Goal: Find specific page/section: Find specific page/section

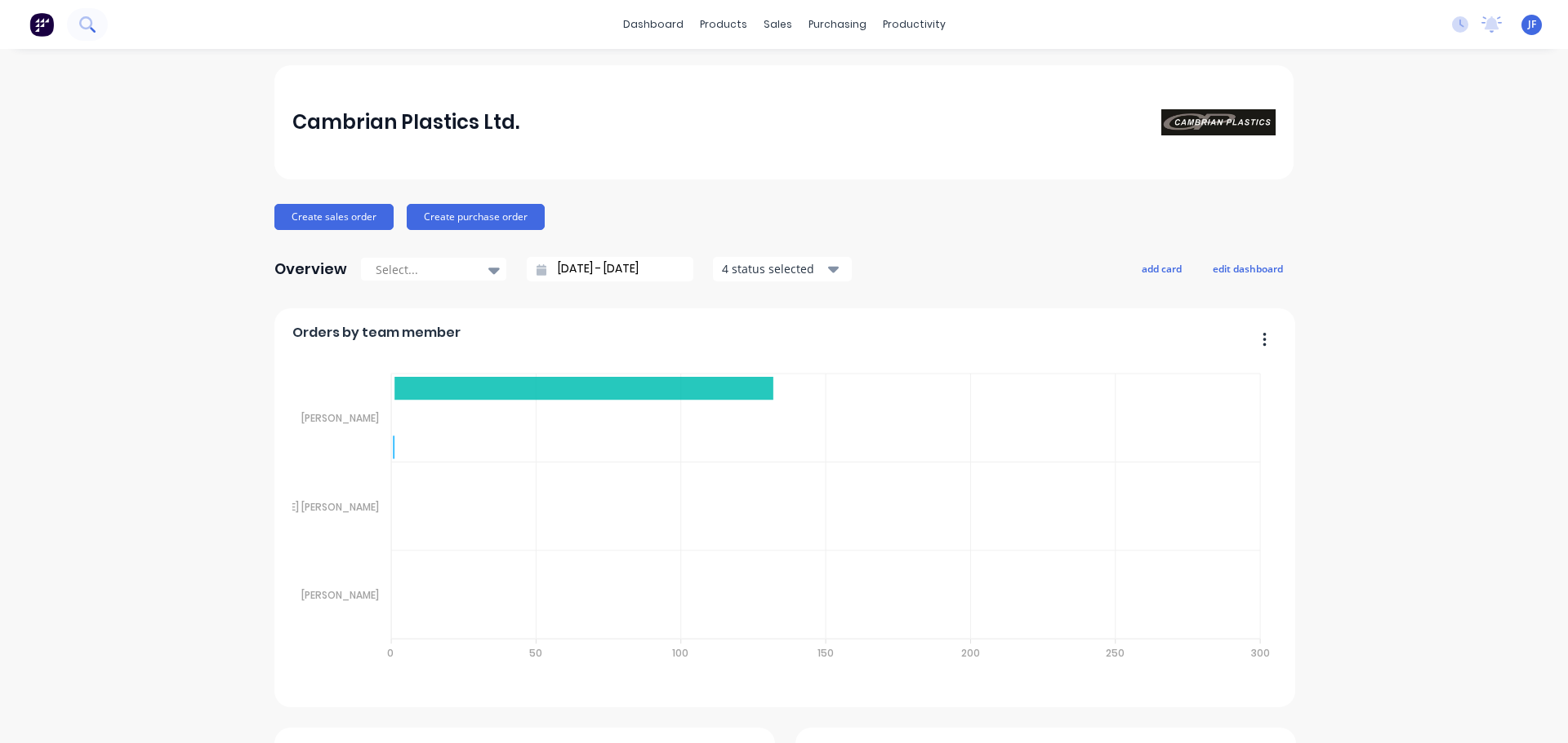
click at [81, 28] on icon at bounding box center [87, 24] width 15 height 15
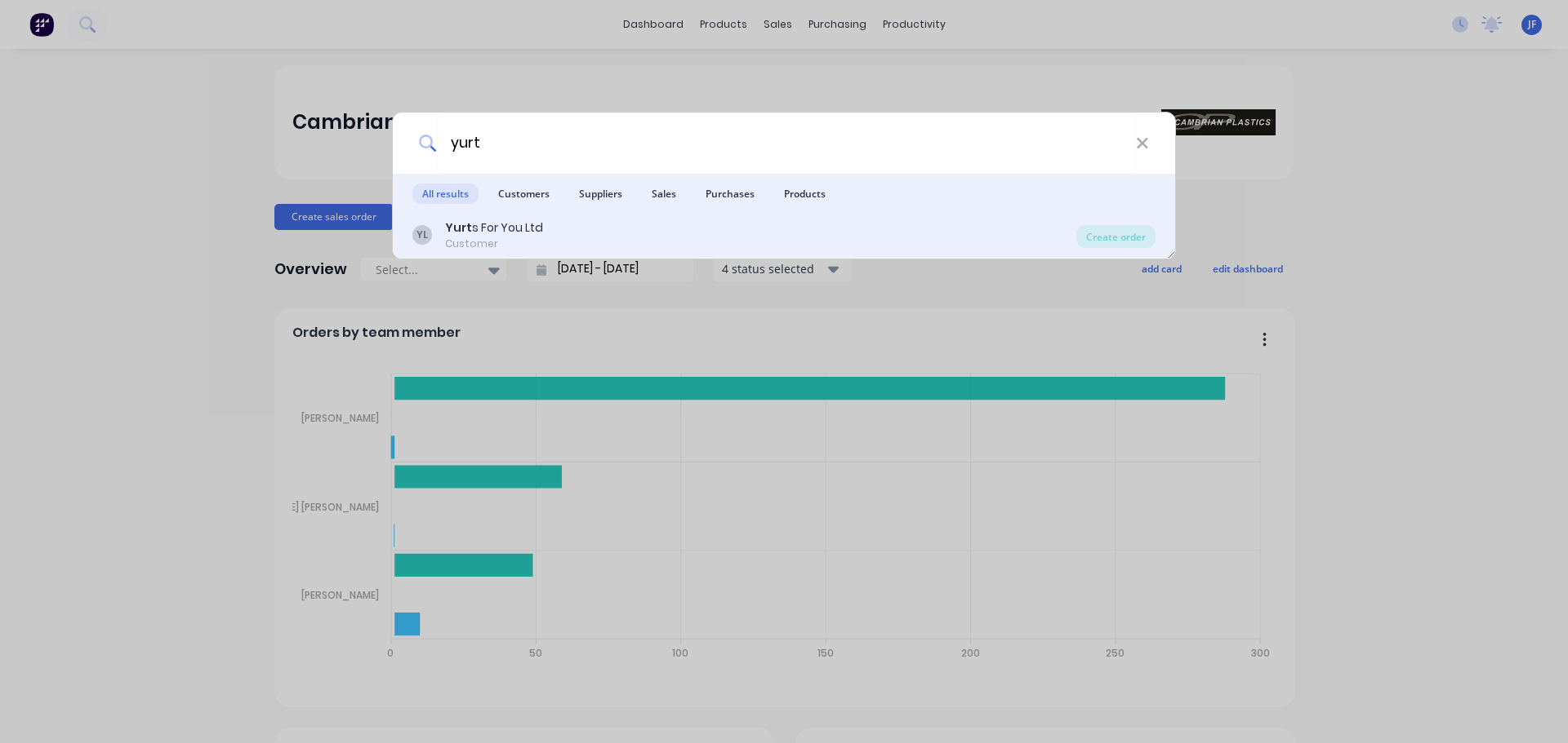
type input "yurt"
click at [901, 231] on div "YL Yurt s For You Ltd Customer" at bounding box center [744, 236] width 664 height 32
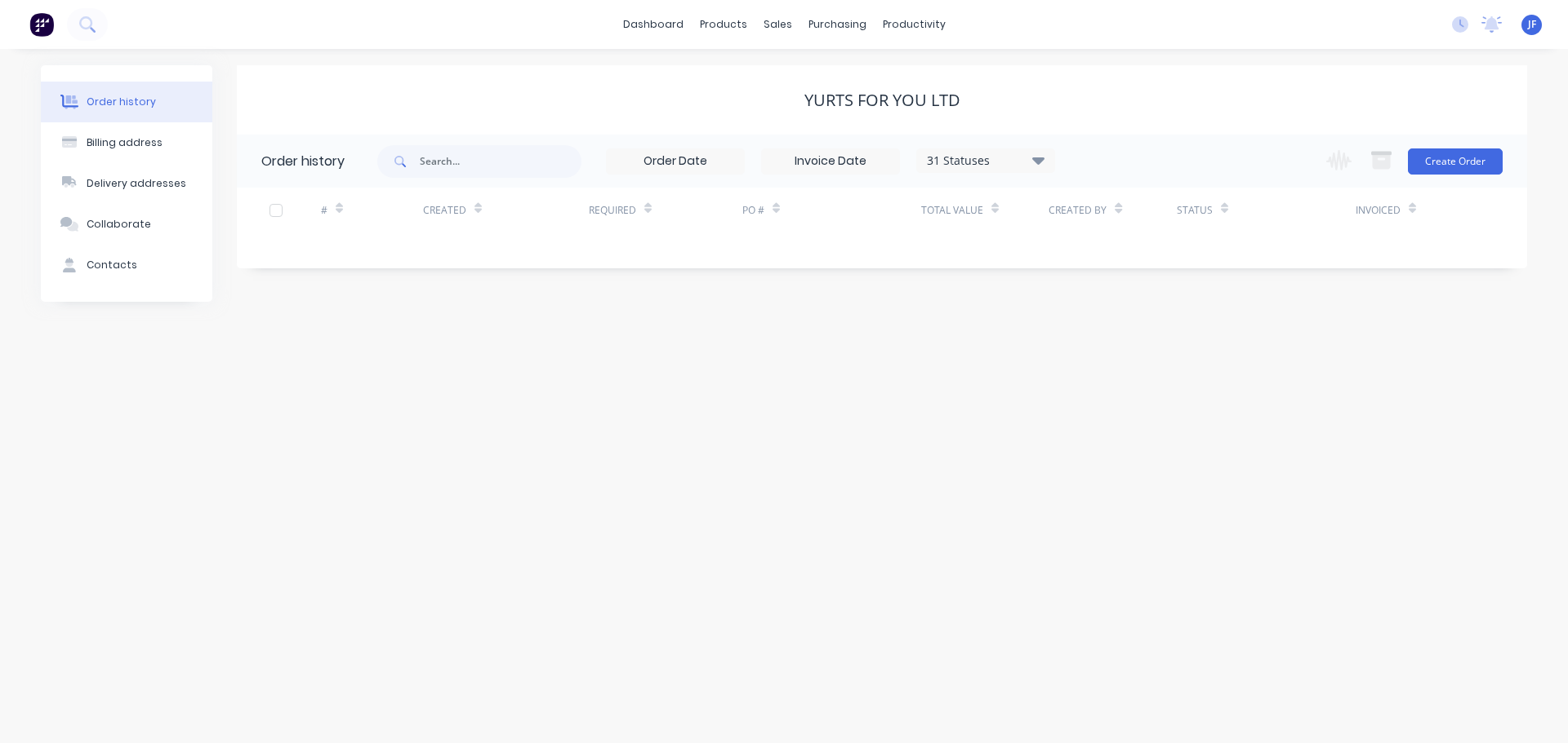
click at [963, 162] on div "31 Statuses" at bounding box center [985, 160] width 137 height 18
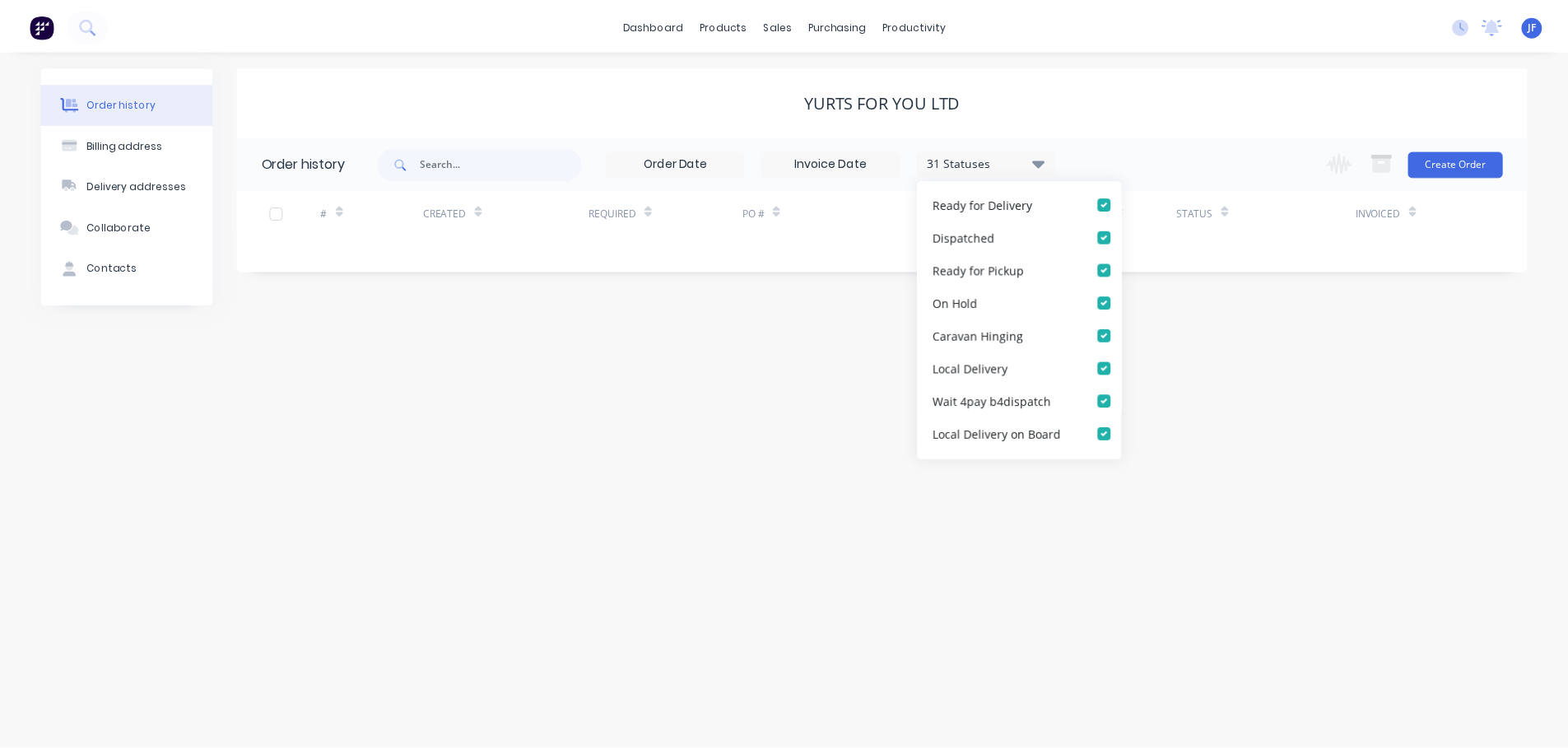
scroll to position [823, 0]
drag, startPoint x: 946, startPoint y: 103, endPoint x: 933, endPoint y: 100, distance: 13.3
click at [945, 103] on div "Yurts For You Ltd" at bounding box center [889, 101] width 158 height 20
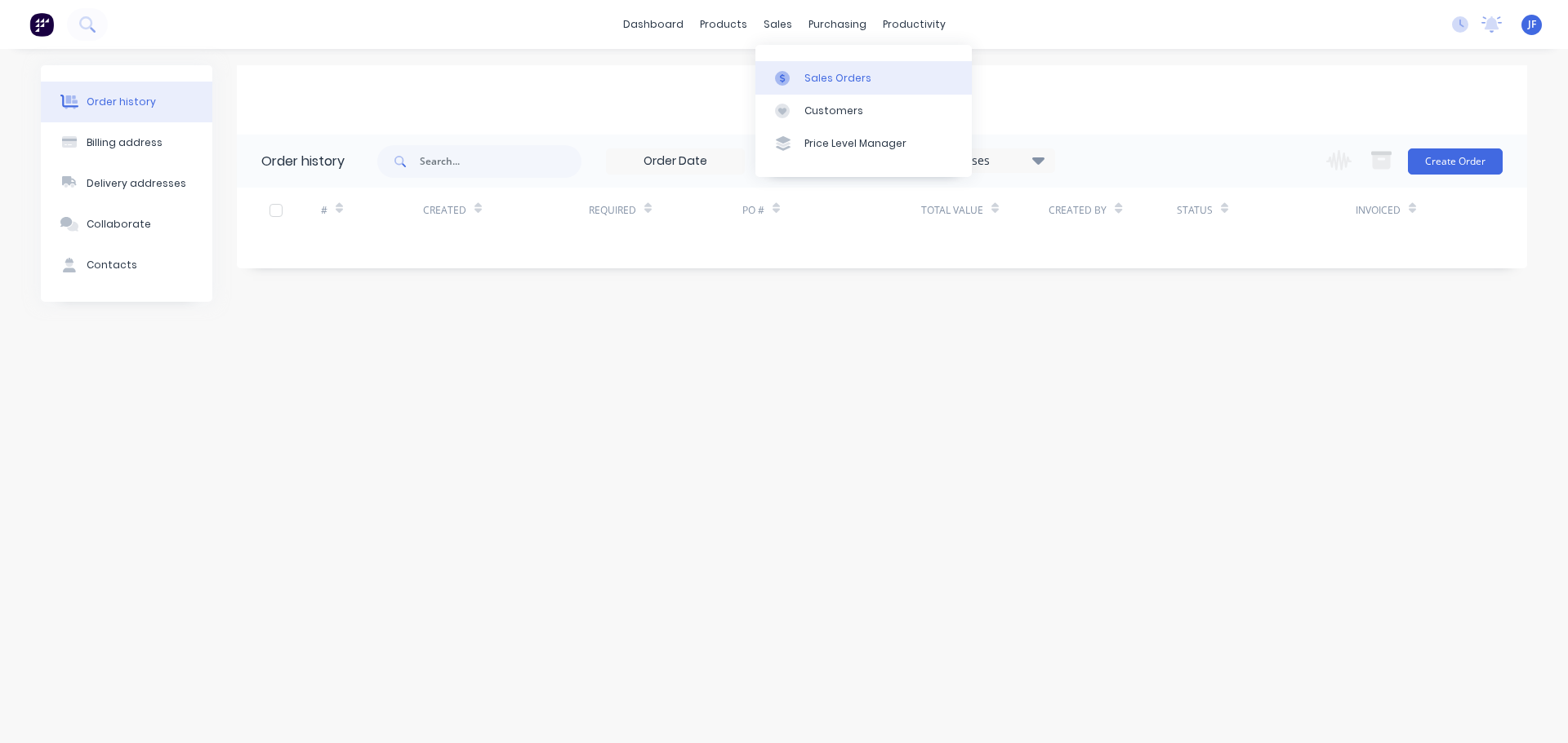
click at [808, 77] on div "Sales Orders" at bounding box center [837, 78] width 67 height 14
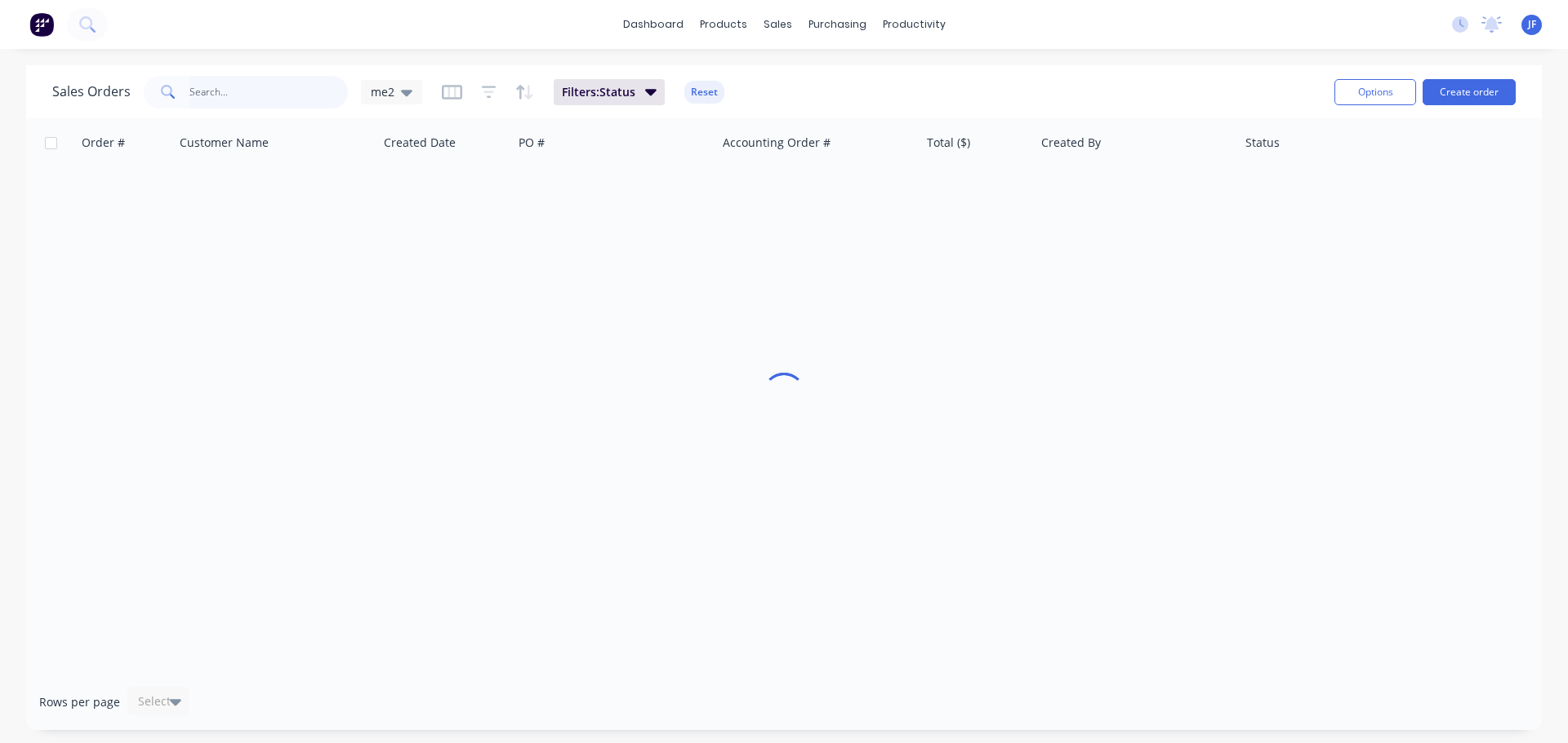
click at [270, 100] on input "text" at bounding box center [269, 92] width 159 height 33
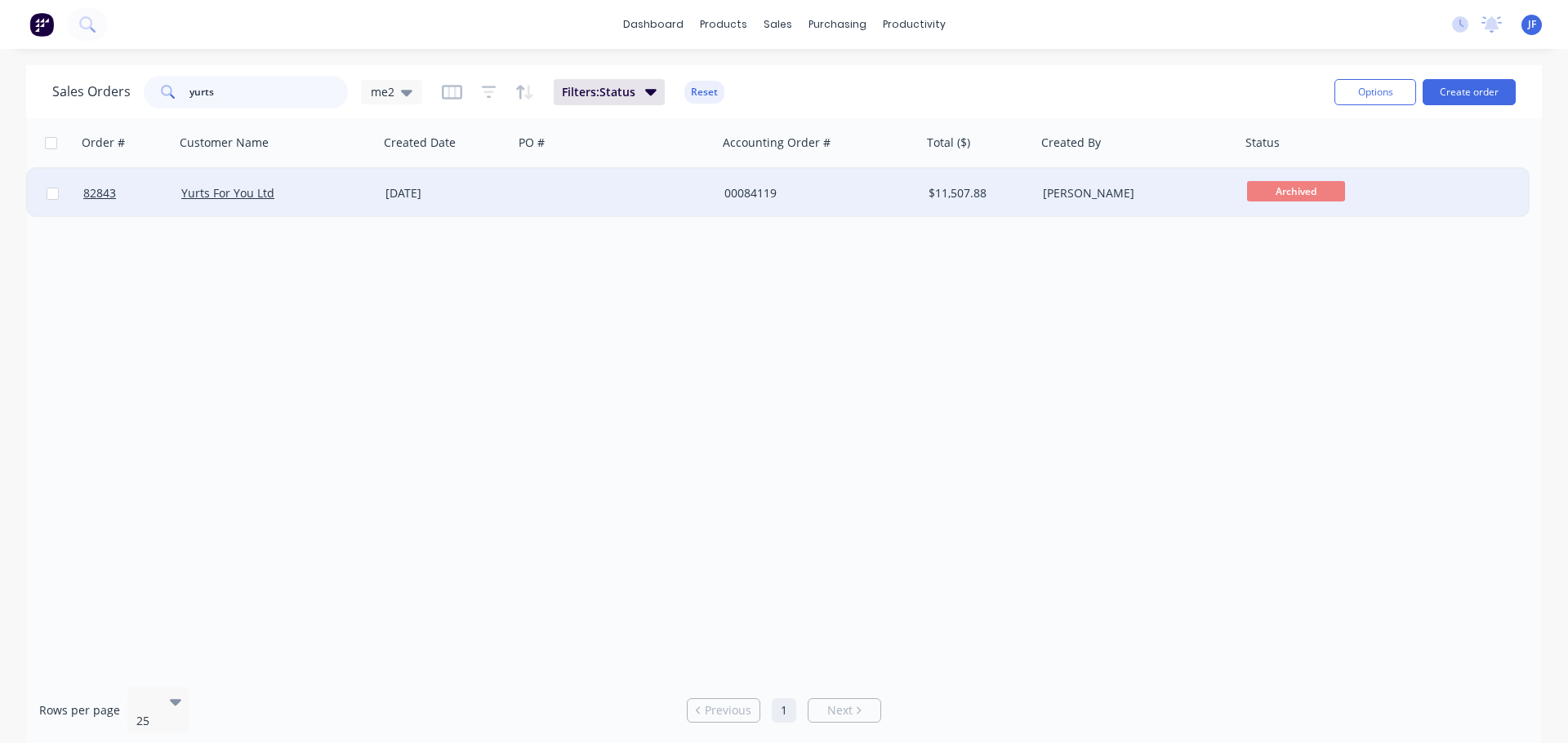
type input "yurts"
click at [457, 182] on div "23 Jun 2025" at bounding box center [445, 193] width 134 height 49
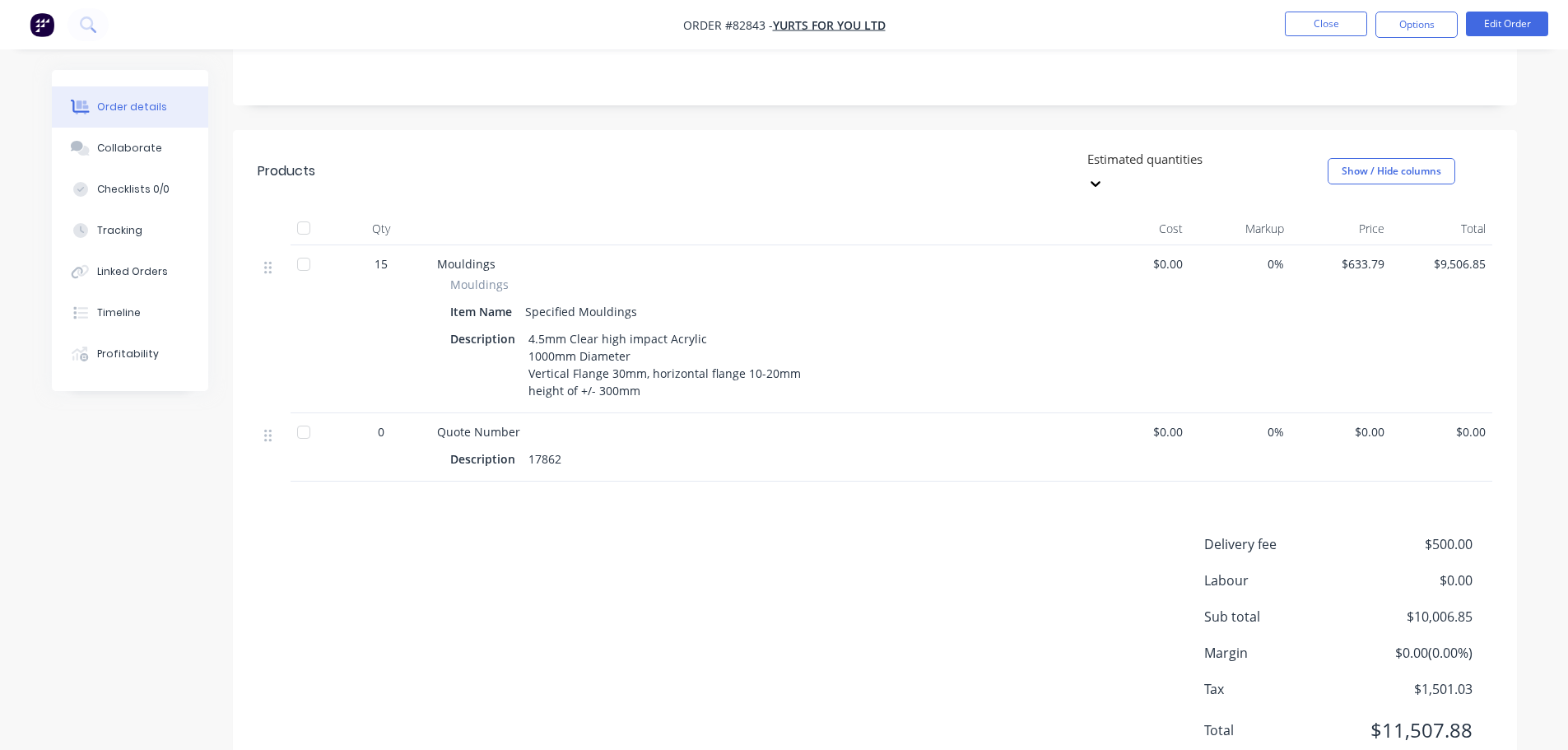
scroll to position [330, 0]
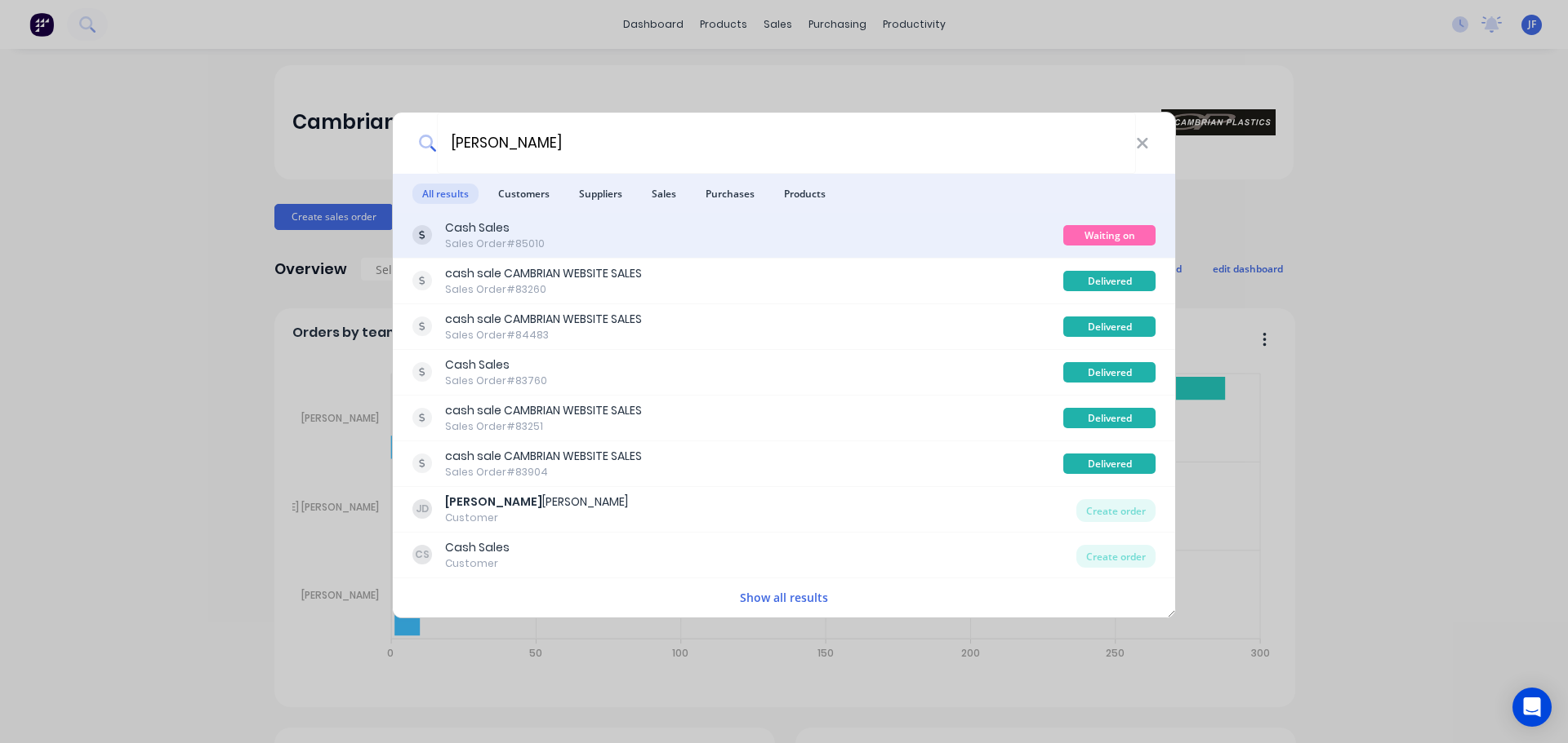
type input "[PERSON_NAME]"
click at [849, 247] on div "Cash Sales Sales Order #85010" at bounding box center [738, 236] width 651 height 32
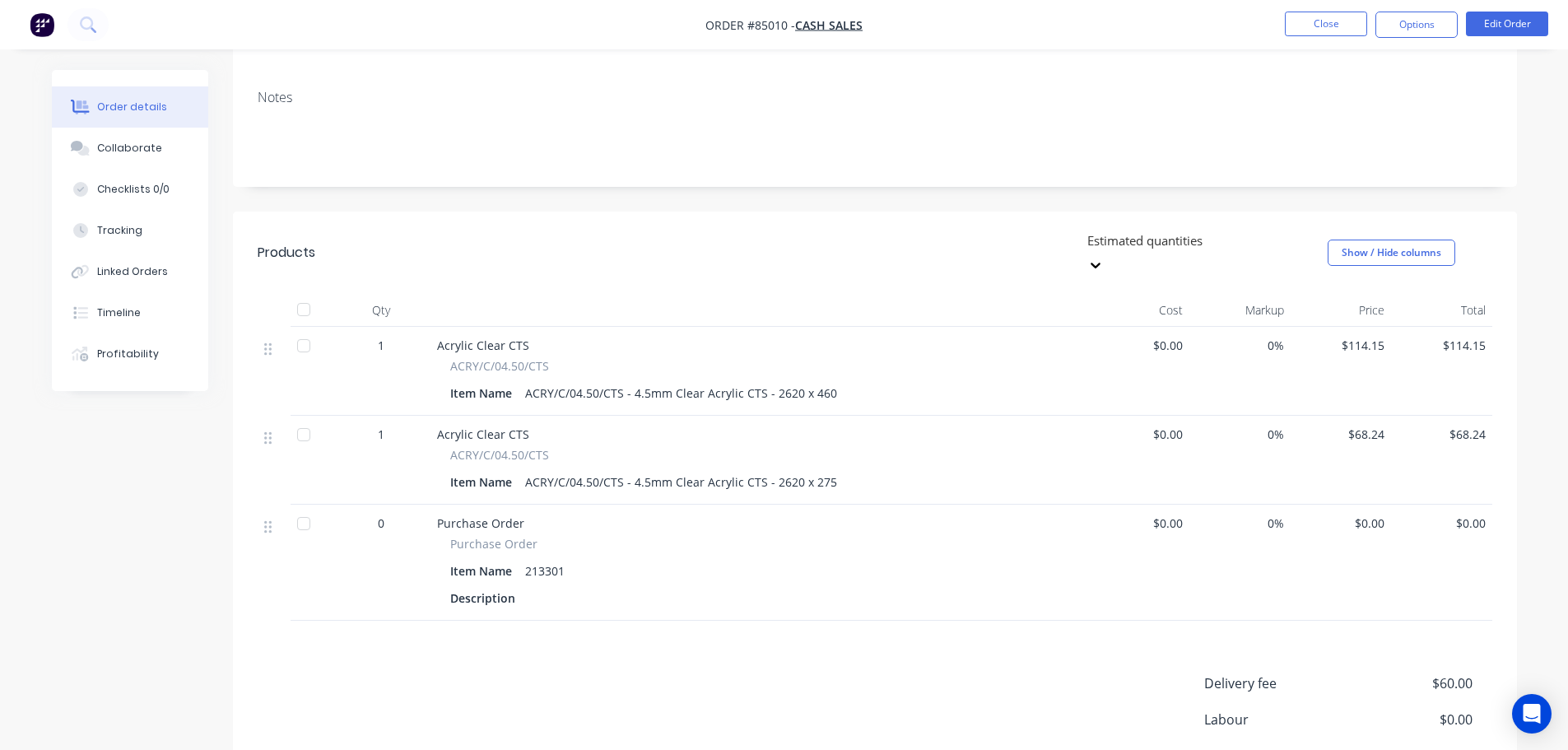
scroll to position [330, 0]
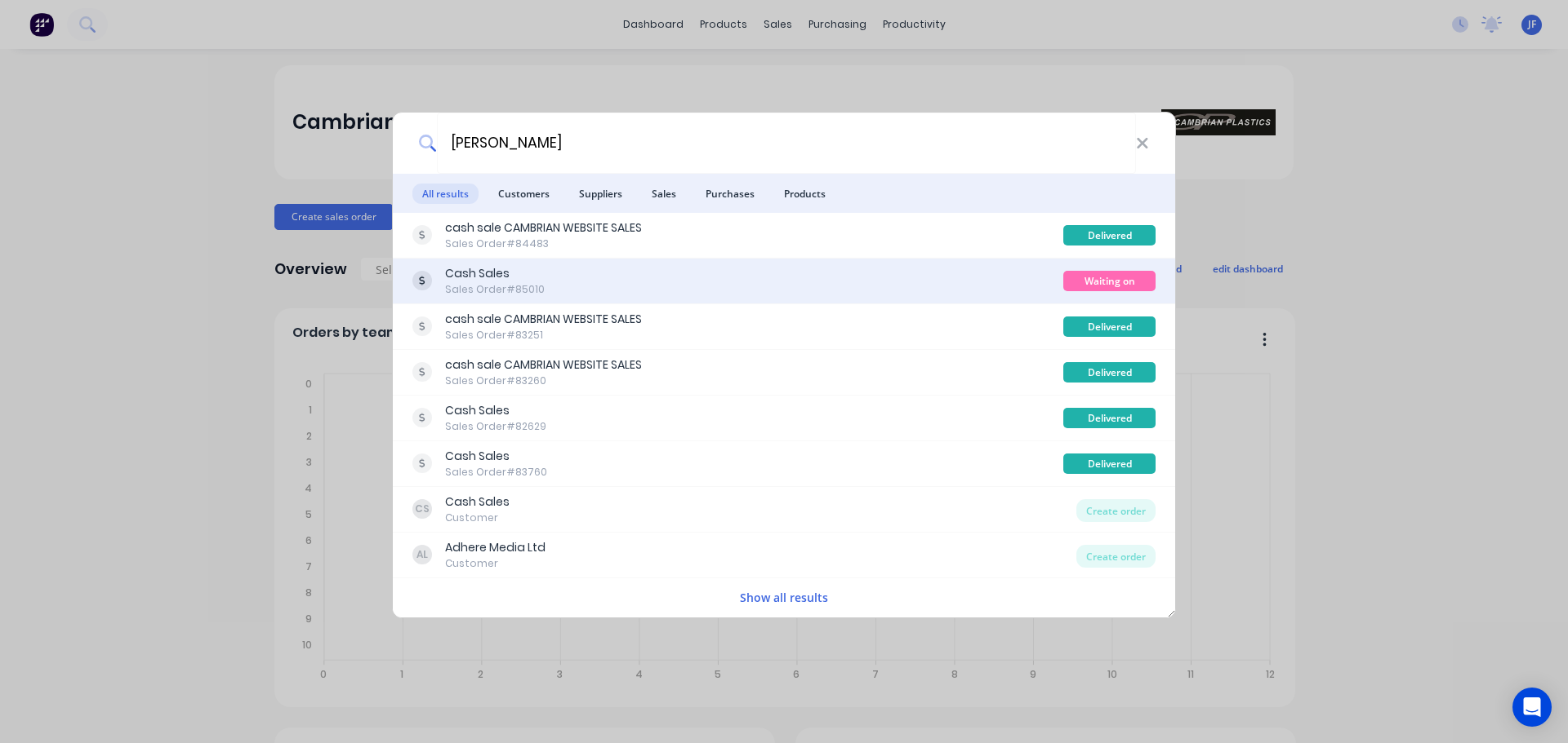
type input "[PERSON_NAME]"
click at [987, 292] on div "Cash Sales Sales Order #85010" at bounding box center [738, 281] width 651 height 32
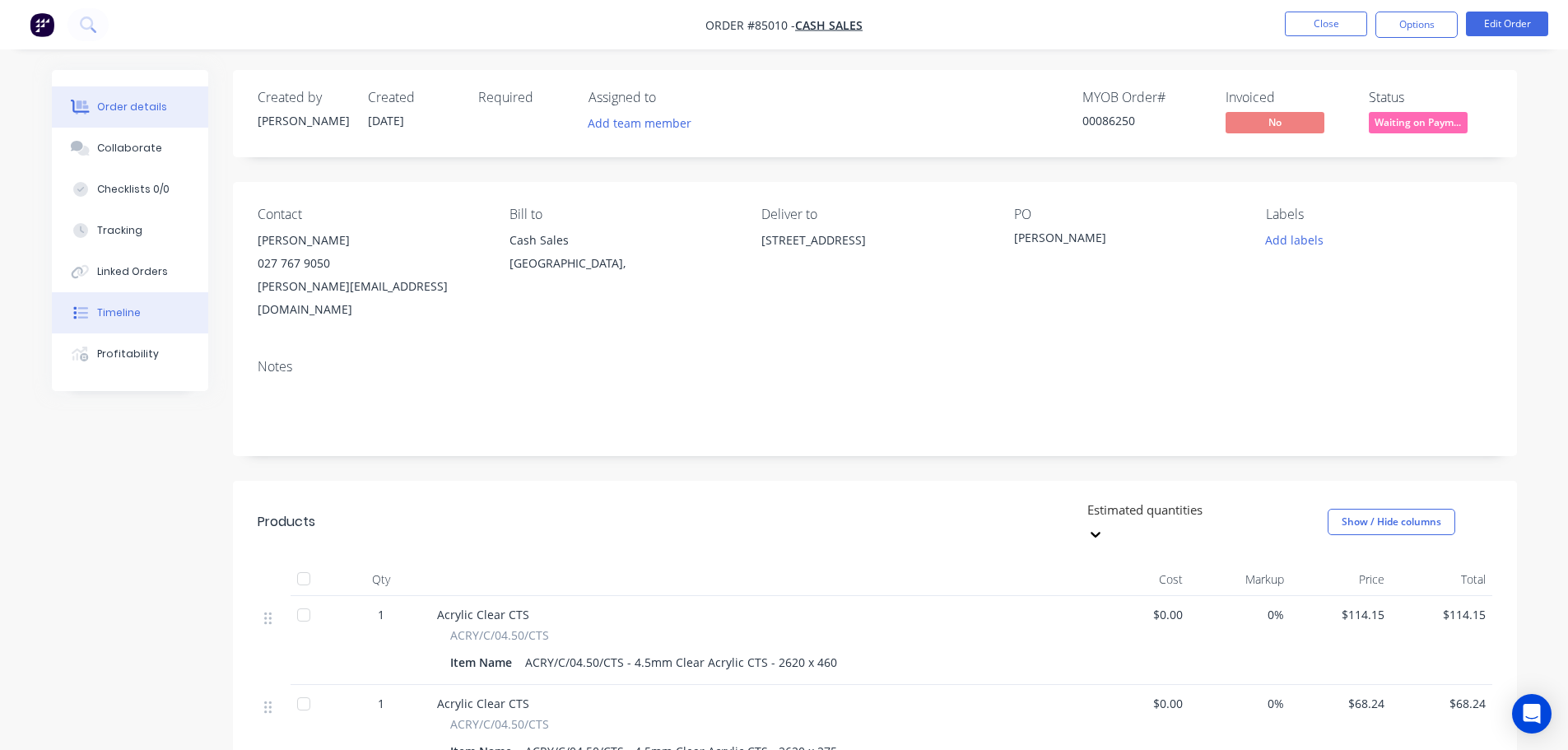
click at [127, 305] on button "Timeline" at bounding box center [130, 313] width 157 height 41
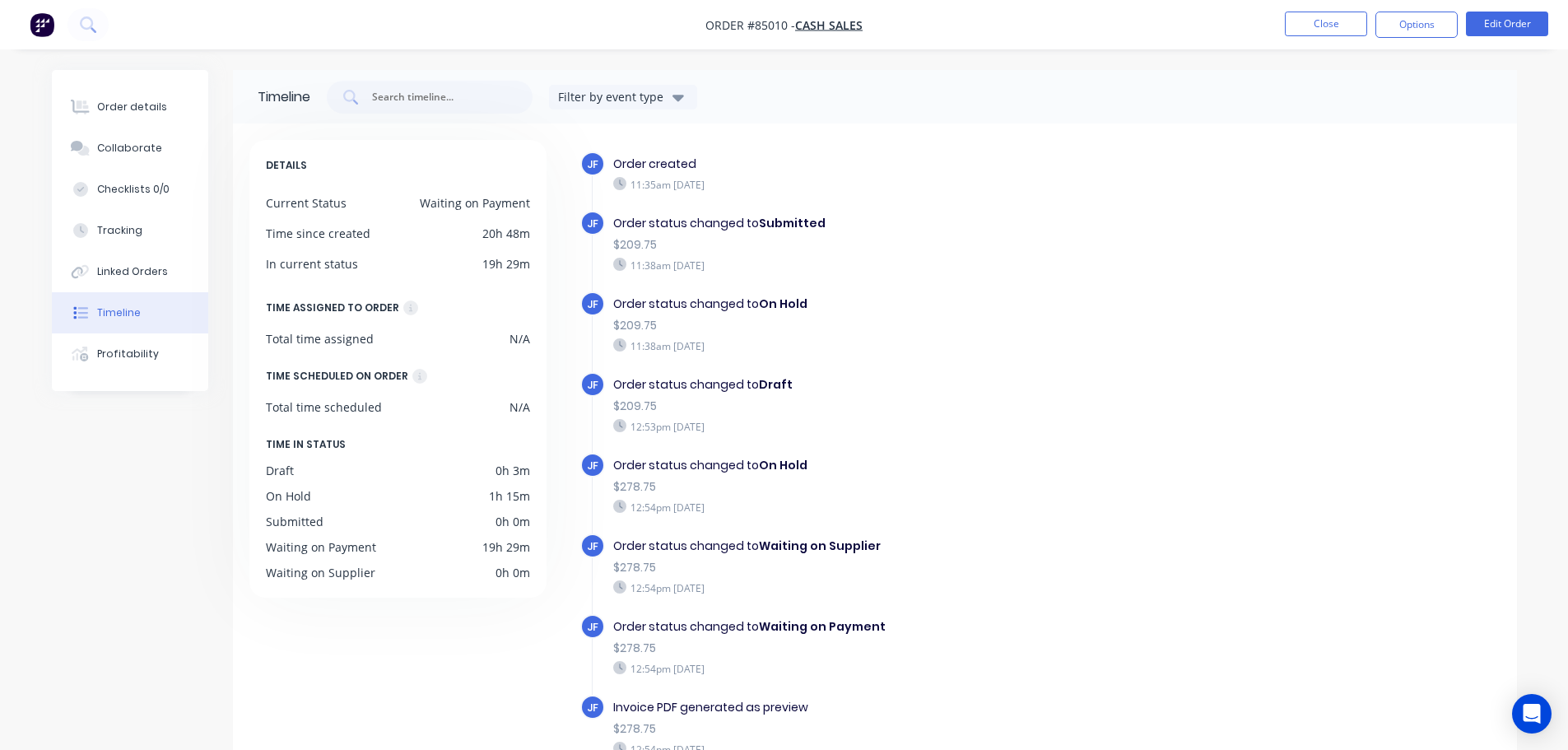
drag, startPoint x: 123, startPoint y: 108, endPoint x: 449, endPoint y: 51, distance: 330.9
click at [123, 108] on div "Order details" at bounding box center [132, 107] width 70 height 14
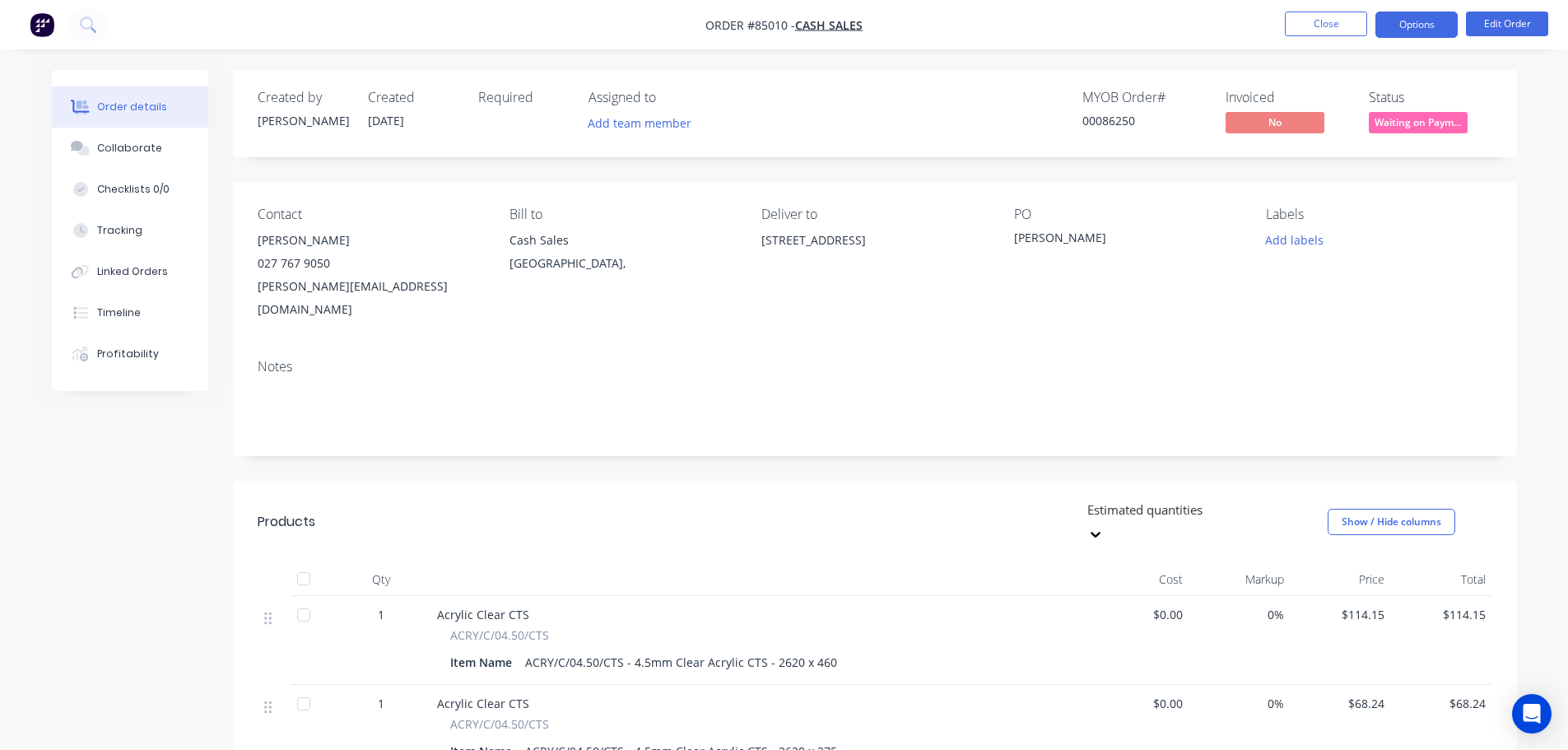
click at [1390, 17] on button "Options" at bounding box center [1416, 25] width 83 height 26
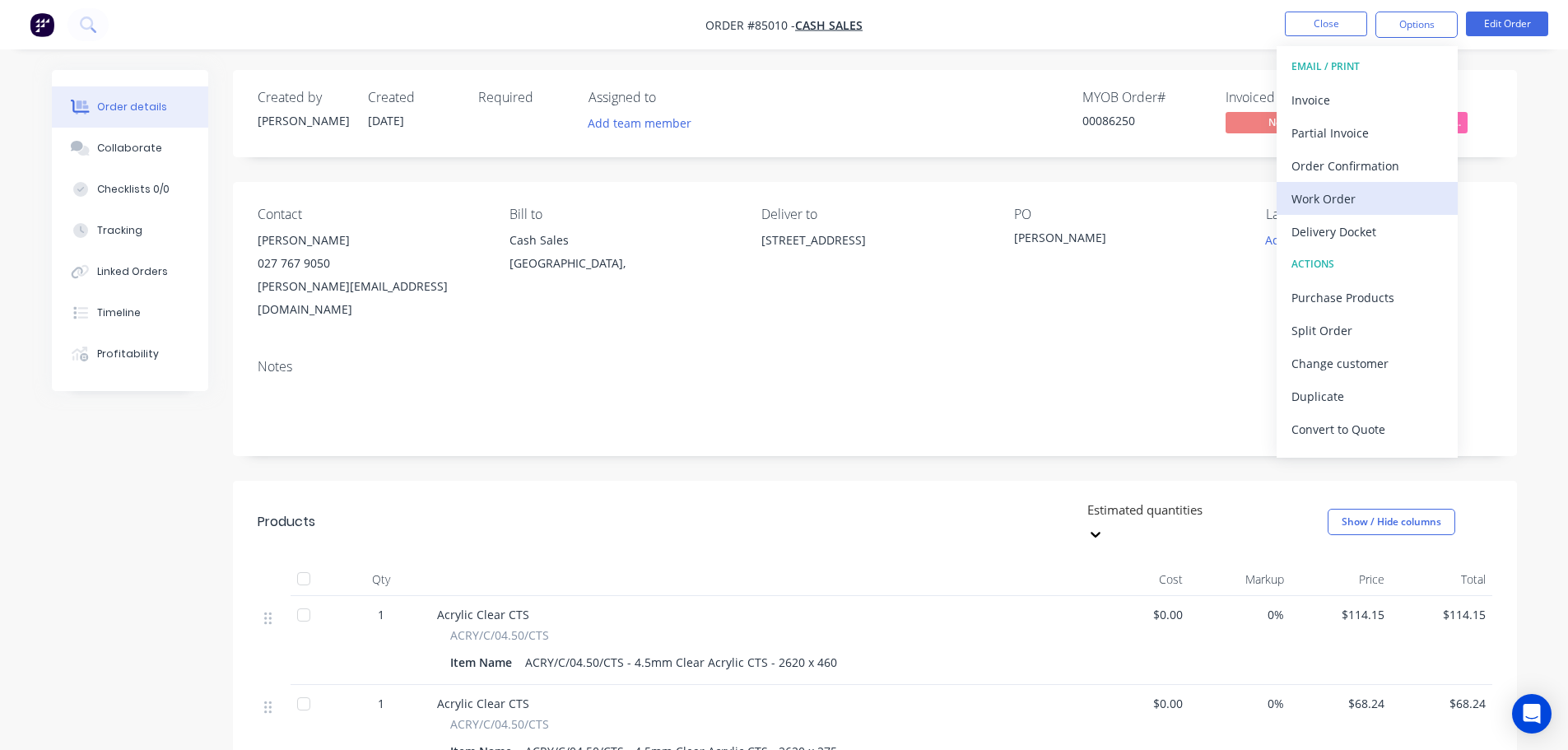
click at [1361, 194] on div "Work Order" at bounding box center [1367, 199] width 152 height 24
click at [1374, 168] on div "Without pricing" at bounding box center [1367, 166] width 152 height 24
